Goal: Information Seeking & Learning: Compare options

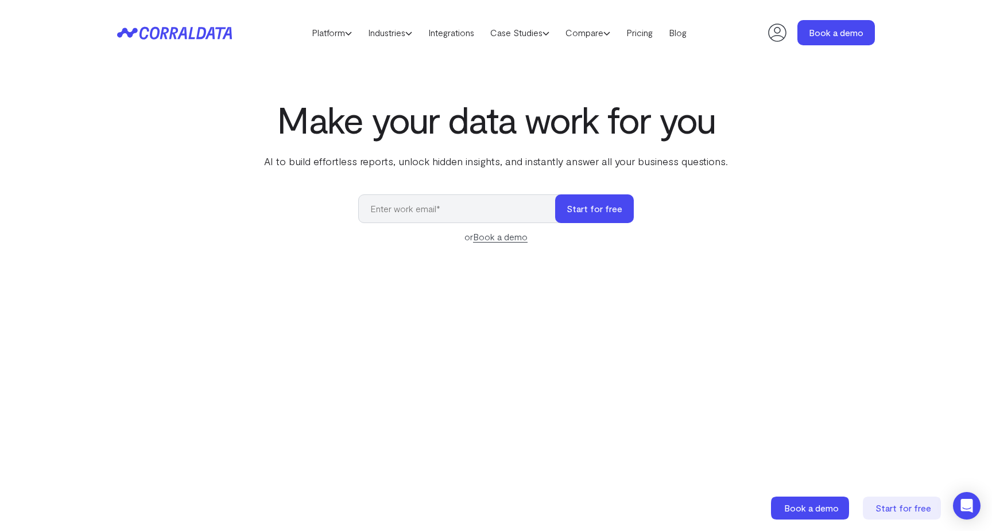
scroll to position [25, 0]
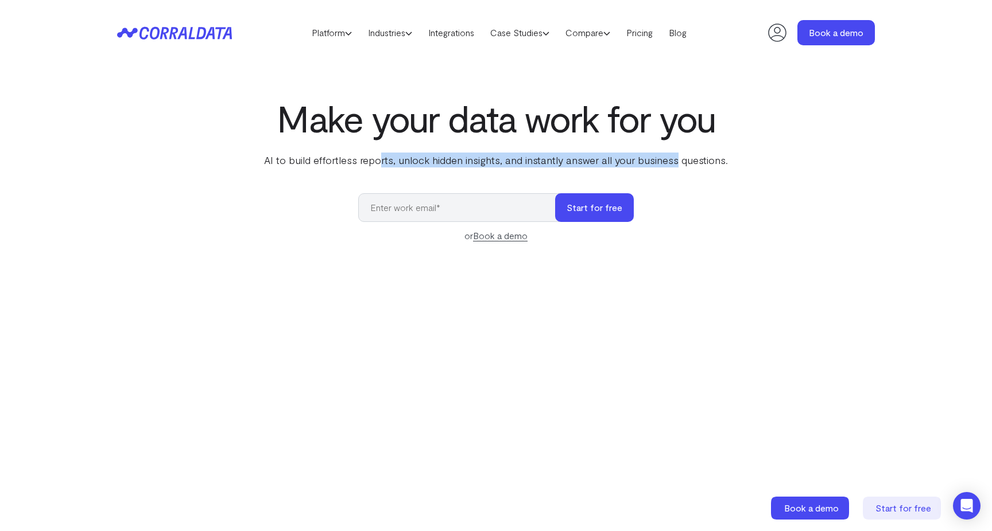
drag, startPoint x: 382, startPoint y: 161, endPoint x: 673, endPoint y: 160, distance: 291.0
click at [673, 160] on p "AI to build effortless reports, unlock hidden insights, and instantly answer al…" at bounding box center [496, 160] width 468 height 15
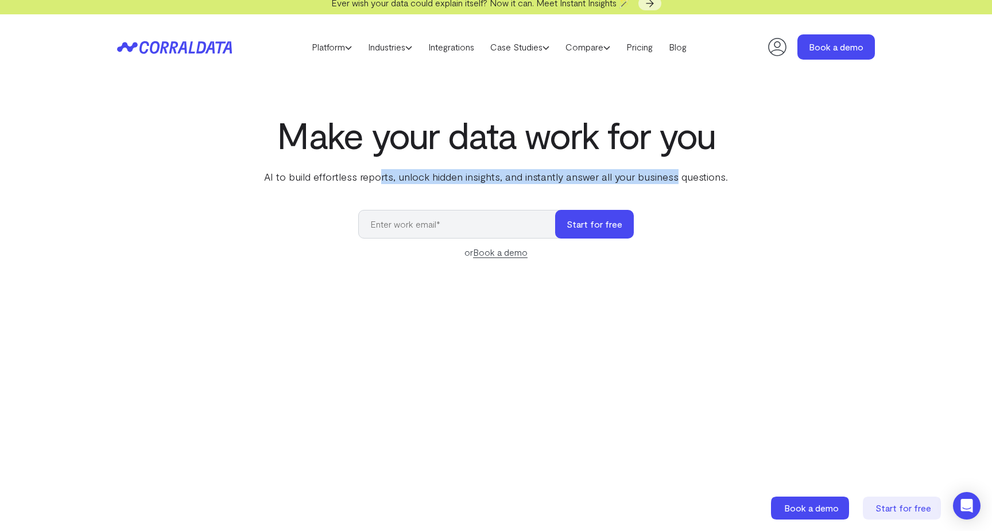
scroll to position [0, 0]
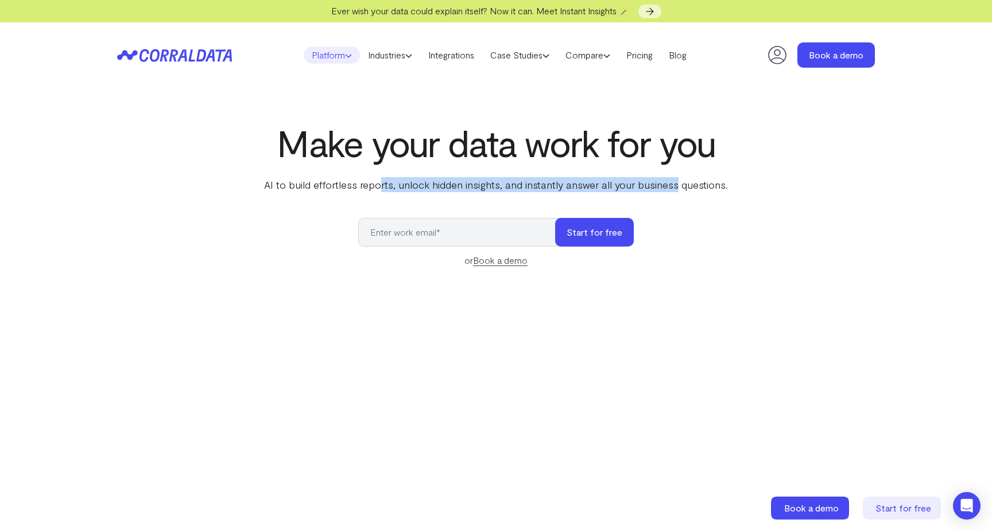
click at [335, 58] on link "Platform" at bounding box center [332, 54] width 56 height 17
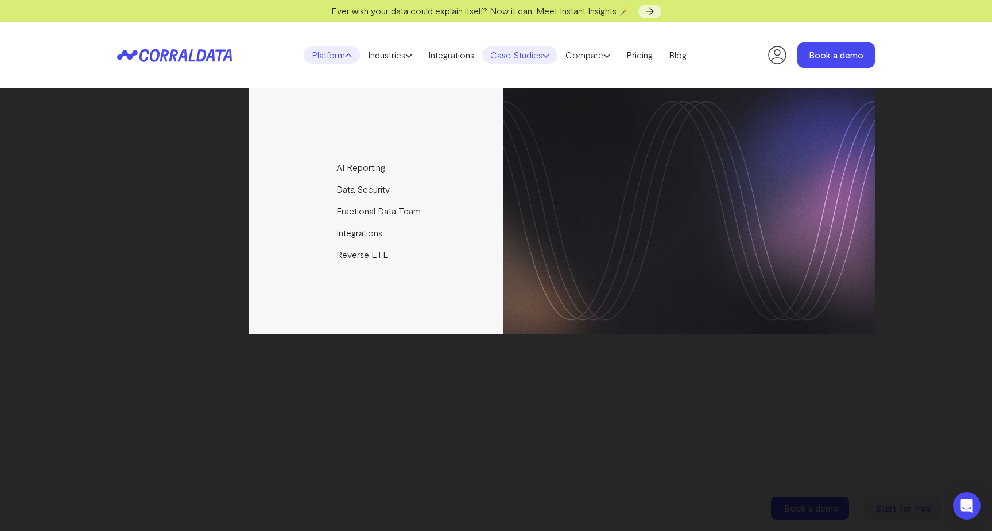
click at [523, 59] on link "Case Studies" at bounding box center [519, 54] width 75 height 17
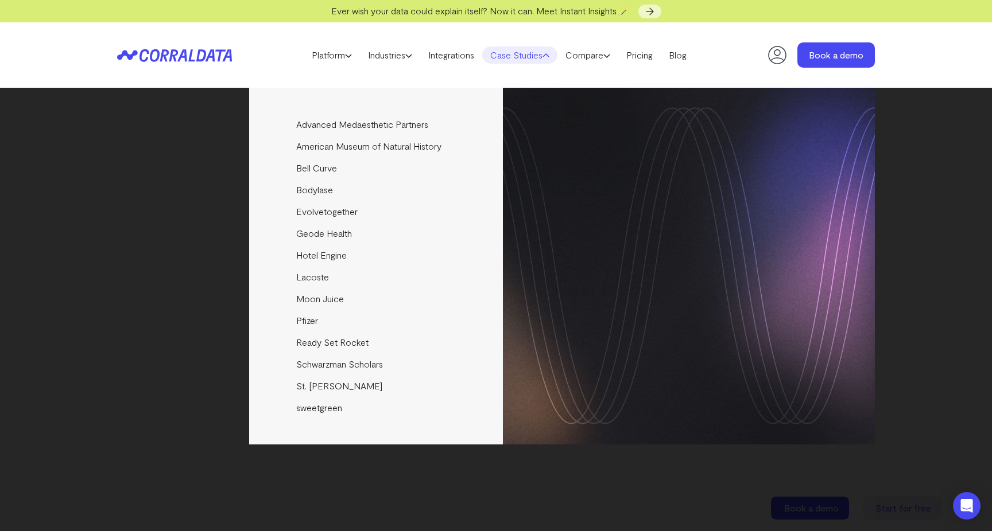
click at [596, 64] on header "Platform AI Reporting Use AI to effortlessly answer any business questions from…" at bounding box center [496, 54] width 758 height 65
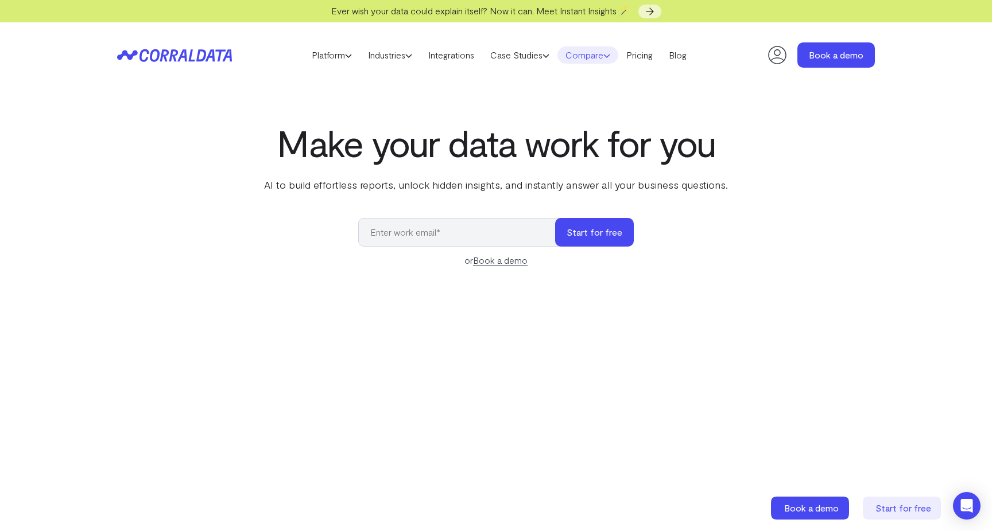
click at [600, 53] on link "Compare" at bounding box center [587, 54] width 61 height 17
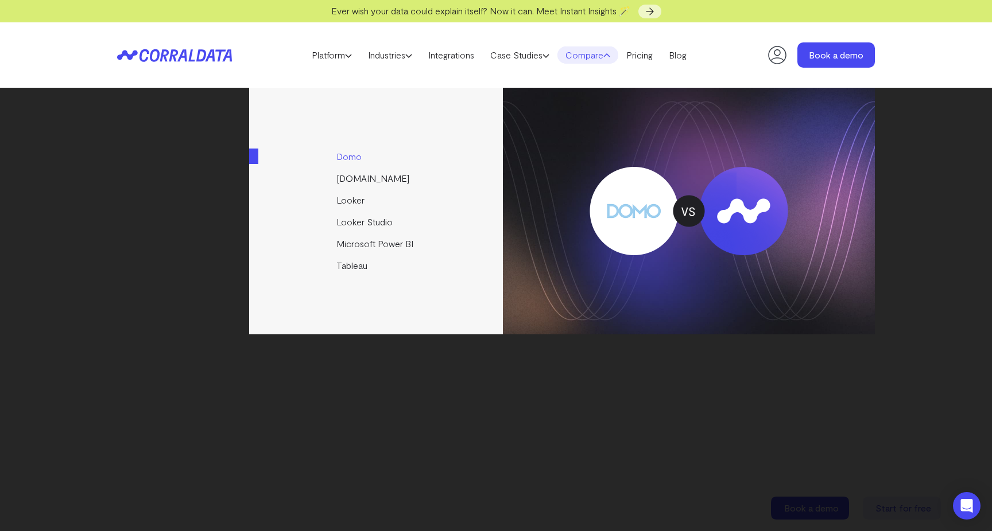
click at [399, 159] on link "Domo" at bounding box center [376, 157] width 255 height 22
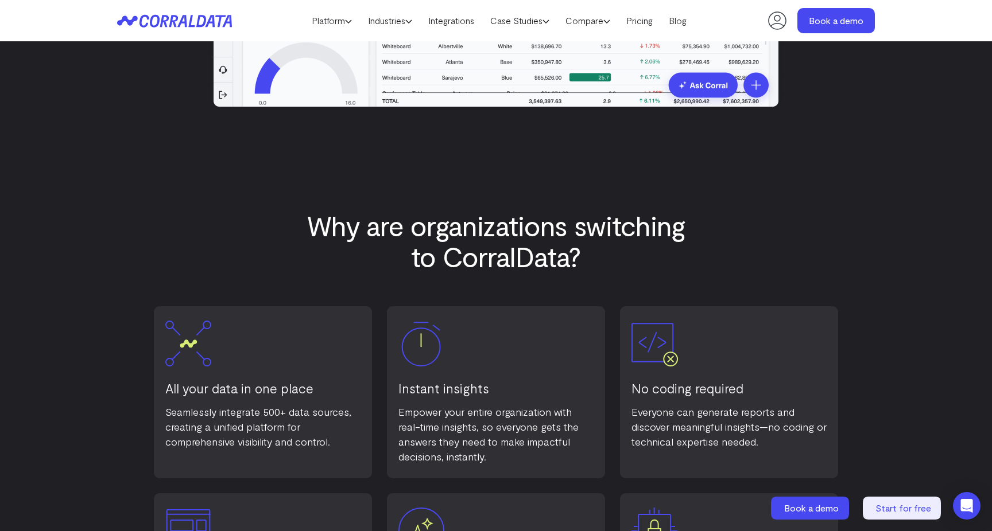
scroll to position [522, 0]
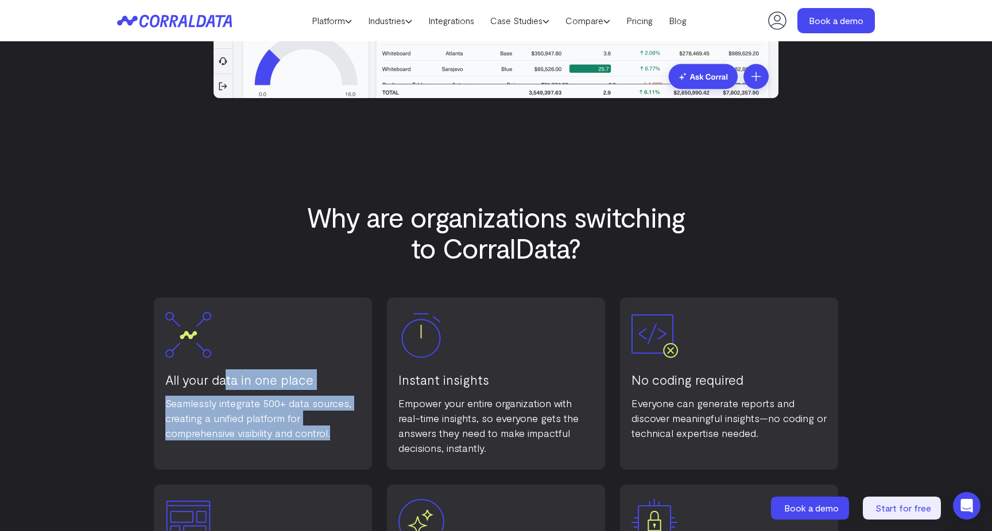
drag, startPoint x: 228, startPoint y: 381, endPoint x: 337, endPoint y: 435, distance: 121.7
click at [337, 435] on div "All your data in one place Seamlessly integrate 500+ data sources, creating a u…" at bounding box center [263, 384] width 218 height 172
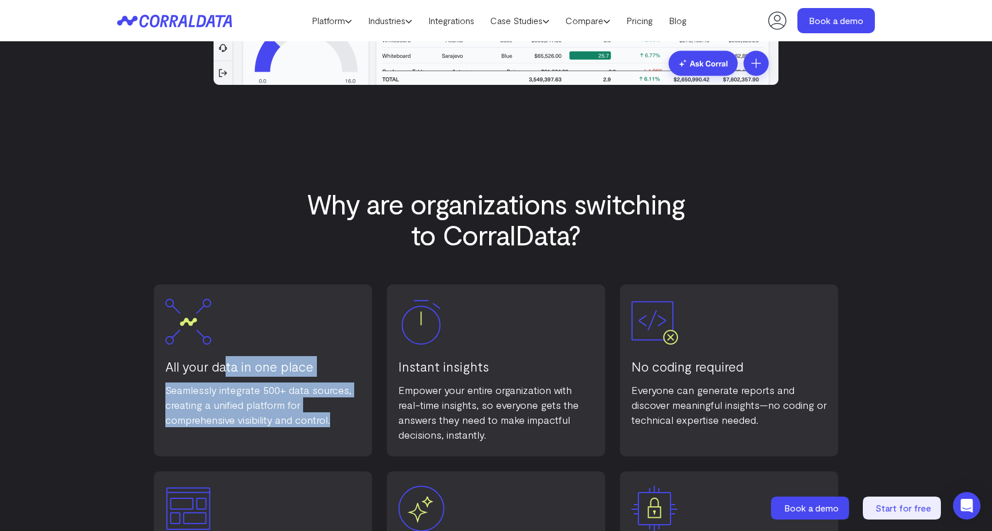
scroll to position [548, 0]
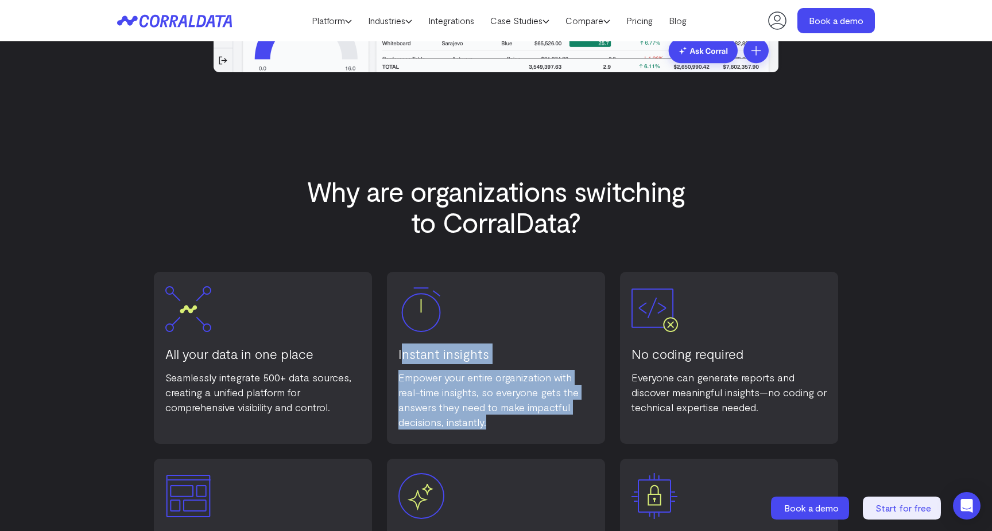
drag, startPoint x: 403, startPoint y: 352, endPoint x: 531, endPoint y: 420, distance: 144.8
click at [531, 420] on div "Instant insights Empower your entire organization with real-time insights, so e…" at bounding box center [496, 358] width 218 height 172
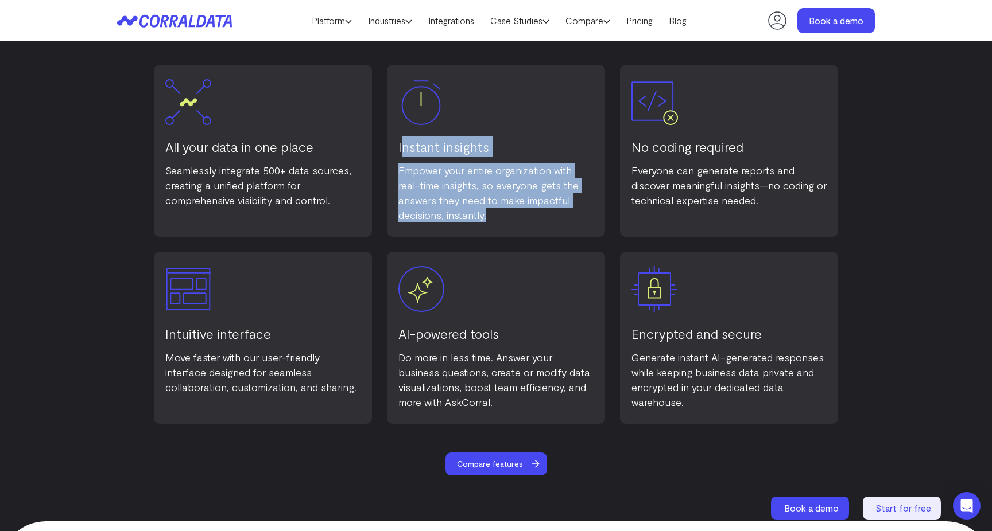
scroll to position [789, 0]
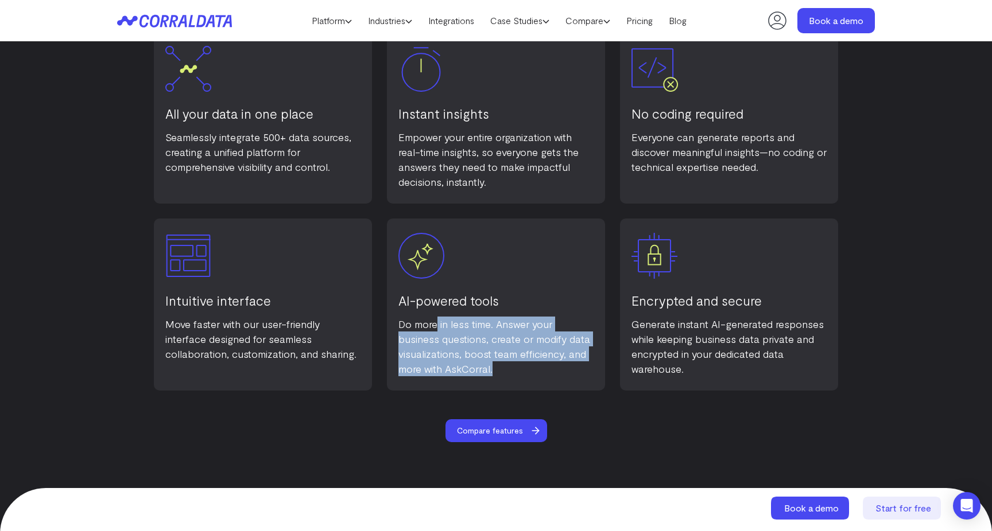
drag, startPoint x: 436, startPoint y: 325, endPoint x: 542, endPoint y: 366, distance: 114.3
click at [542, 366] on p "Do more in less time. Answer your business questions, create or modify data vis…" at bounding box center [495, 347] width 195 height 60
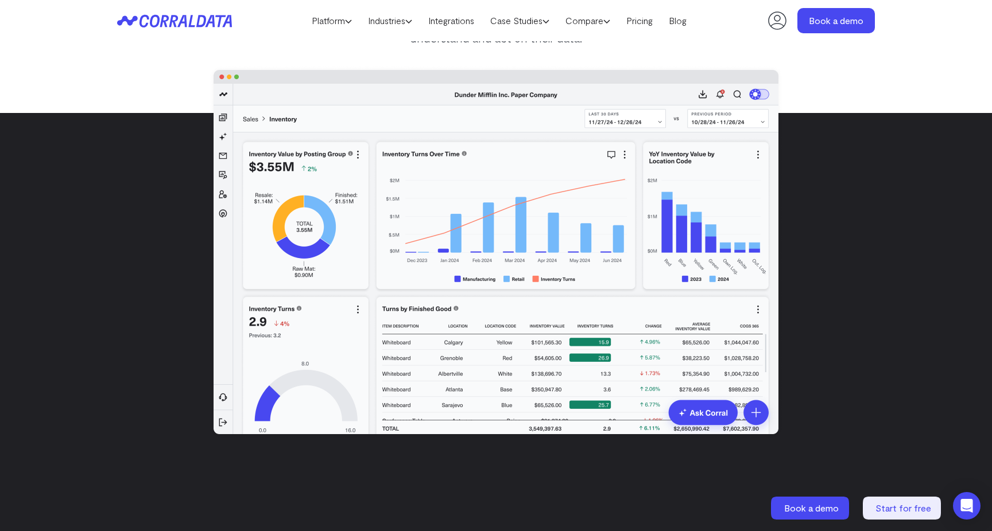
scroll to position [0, 0]
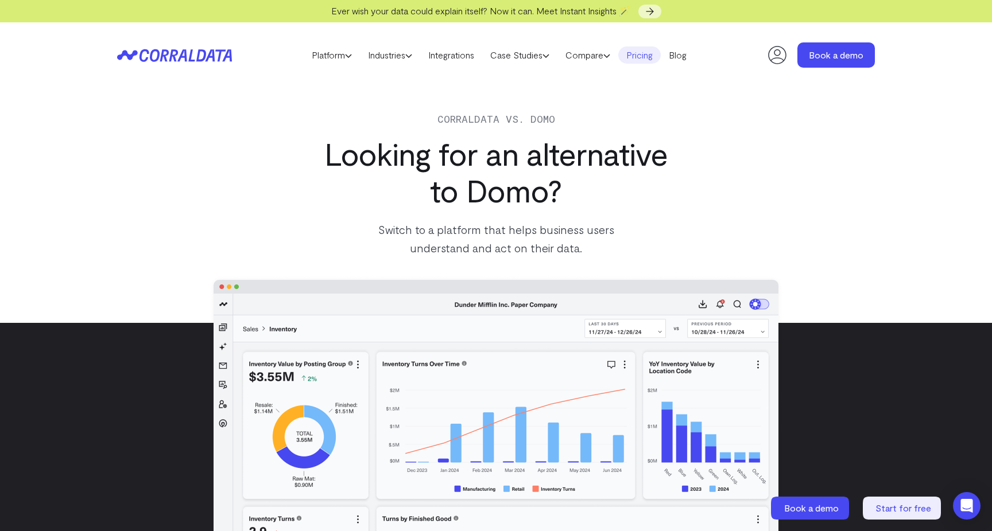
click at [651, 61] on link "Pricing" at bounding box center [639, 54] width 42 height 17
